Goal: Task Accomplishment & Management: Manage account settings

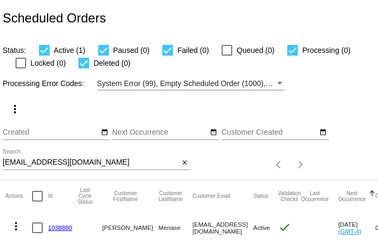
click at [77, 165] on input "dmenase@gmail.com" at bounding box center [91, 162] width 177 height 9
paste input "mcrosedesigns"
type input "mcrosedesigns@gmail.com"
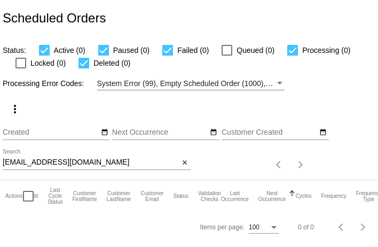
click at [63, 165] on input "mcrosedesigns@gmail.com" at bounding box center [91, 162] width 177 height 9
paste input "arthaannfairchild"
type input "marthaannfairchild@gmail.com"
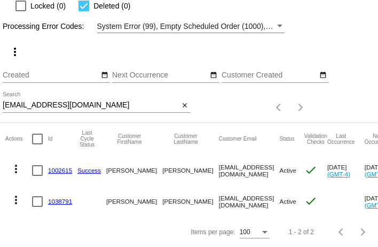
click at [55, 172] on link "1002615" at bounding box center [60, 170] width 24 height 7
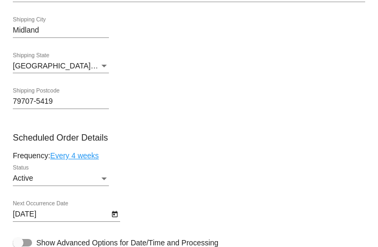
scroll to position [577, 0]
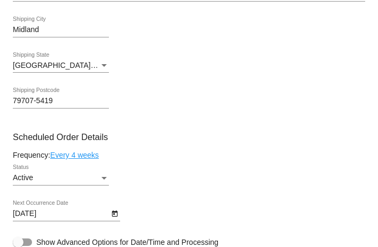
click at [68, 159] on link "Every 4 weeks" at bounding box center [74, 155] width 49 height 9
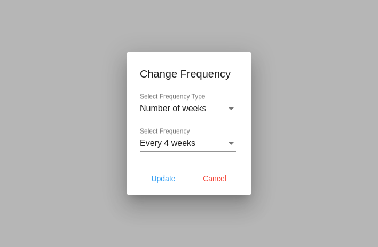
click at [184, 137] on div "Every 4 weeks Select Frequency" at bounding box center [188, 140] width 96 height 24
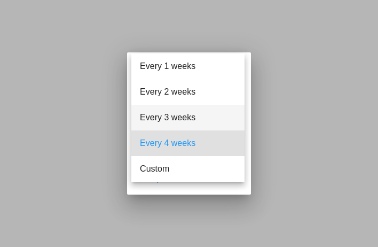
click at [184, 125] on span "Every 3 weeks" at bounding box center [188, 118] width 96 height 26
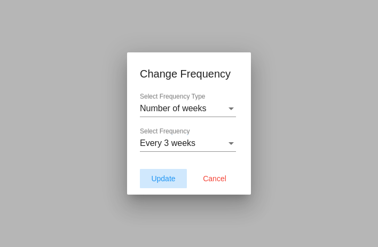
click at [169, 180] on span "Update" at bounding box center [163, 178] width 24 height 9
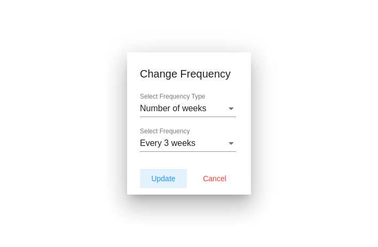
type input "10/28/2025"
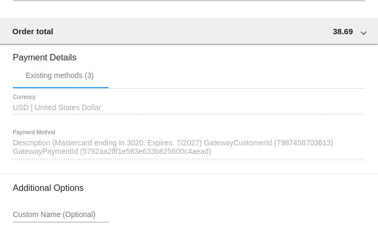
scroll to position [1154, 0]
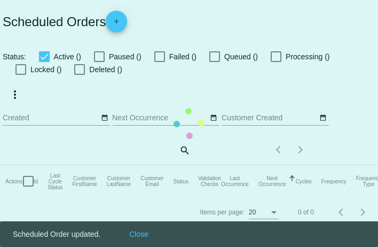
checkbox input "true"
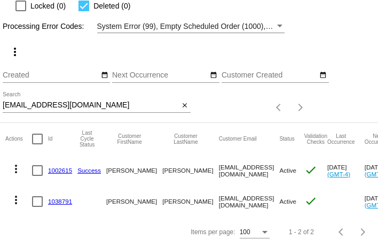
click at [13, 200] on mat-icon "more_vert" at bounding box center [16, 199] width 13 height 13
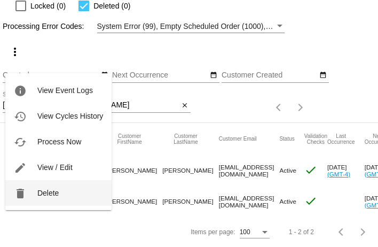
click at [41, 190] on span "Delete" at bounding box center [47, 193] width 21 height 9
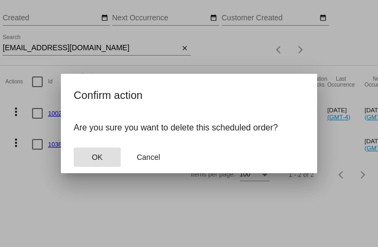
click at [99, 157] on span "OK" at bounding box center [97, 157] width 11 height 9
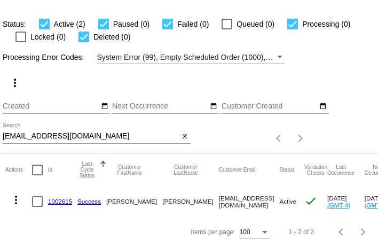
scroll to position [26, 0]
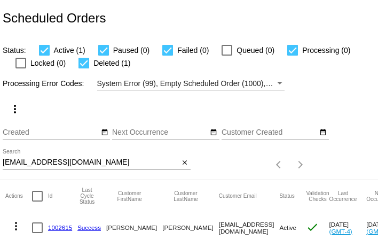
click at [42, 165] on input "[EMAIL_ADDRESS][DOMAIN_NAME]" at bounding box center [91, 162] width 177 height 9
paste input "staceyslrh@ao"
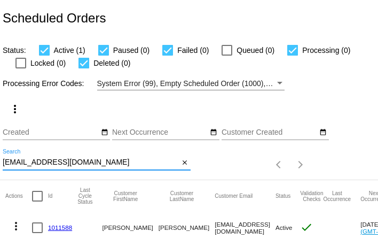
scroll to position [26, 0]
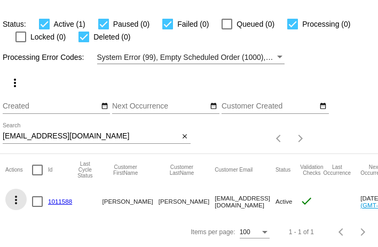
click at [13, 198] on mat-icon "more_vert" at bounding box center [16, 199] width 13 height 13
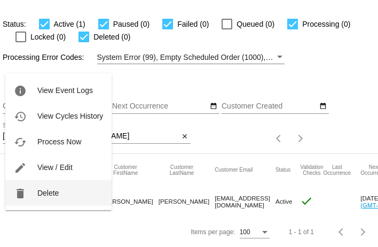
click at [49, 189] on span "Delete" at bounding box center [47, 193] width 21 height 9
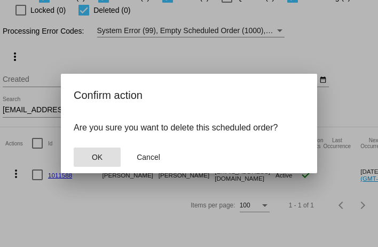
click at [97, 152] on button "OK" at bounding box center [97, 157] width 47 height 19
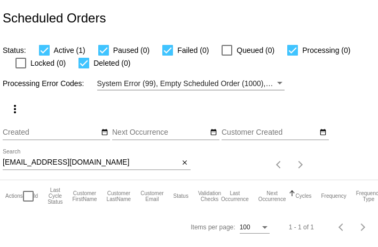
scroll to position [0, 0]
click at [78, 164] on input "[EMAIL_ADDRESS][DOMAIN_NAME]" at bounding box center [91, 162] width 177 height 9
paste input "[EMAIL_ADDRESS]"
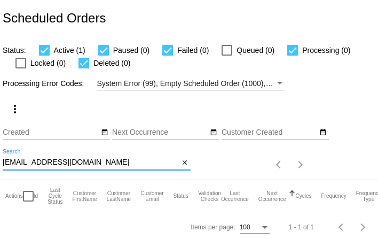
type input "[EMAIL_ADDRESS][DOMAIN_NAME]"
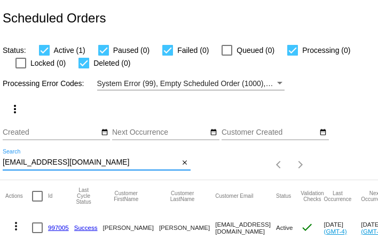
scroll to position [26, 0]
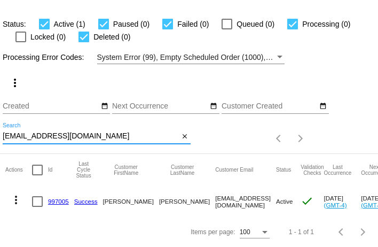
click at [19, 198] on mat-icon "more_vert" at bounding box center [16, 199] width 13 height 13
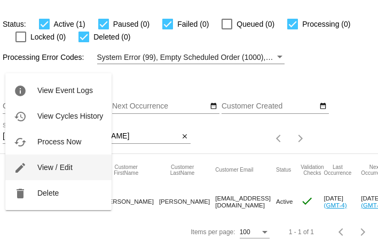
click at [77, 166] on button "edit View / Edit" at bounding box center [58, 167] width 106 height 26
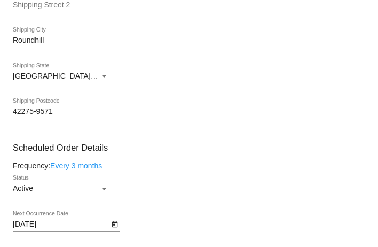
scroll to position [572, 0]
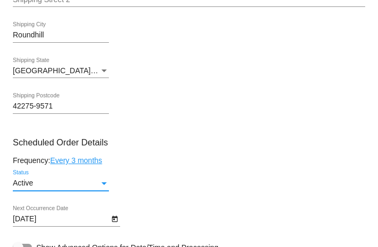
click at [67, 188] on div "Active" at bounding box center [56, 183] width 87 height 9
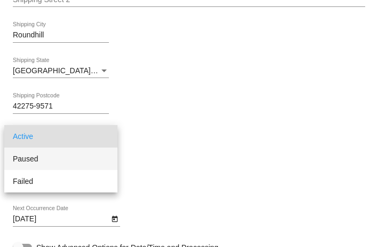
click at [66, 161] on span "Paused" at bounding box center [61, 159] width 96 height 22
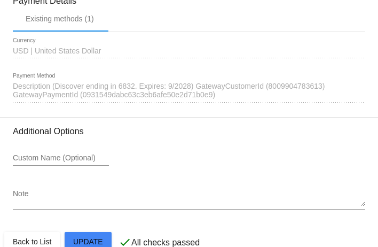
scroll to position [1154, 0]
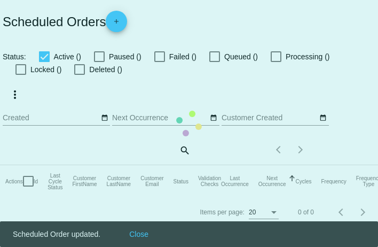
checkbox input "true"
